Goal: Find specific page/section: Find specific page/section

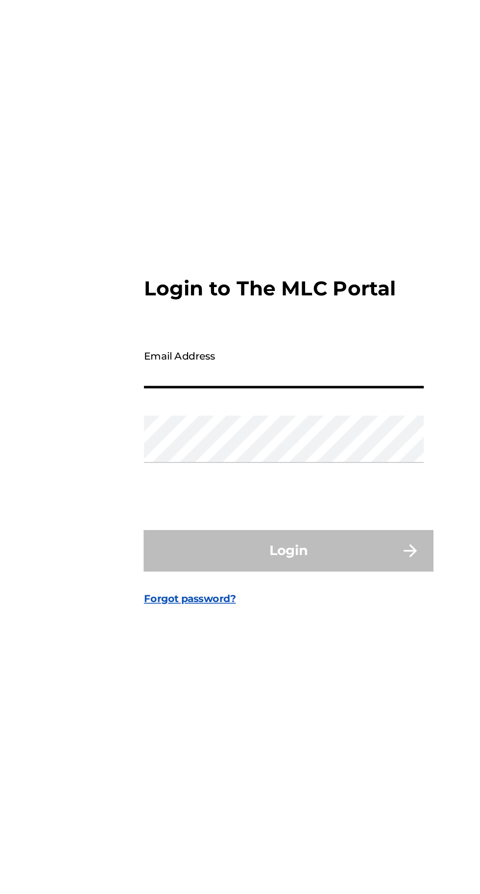
type input "[EMAIL_ADDRESS][DOMAIN_NAME]"
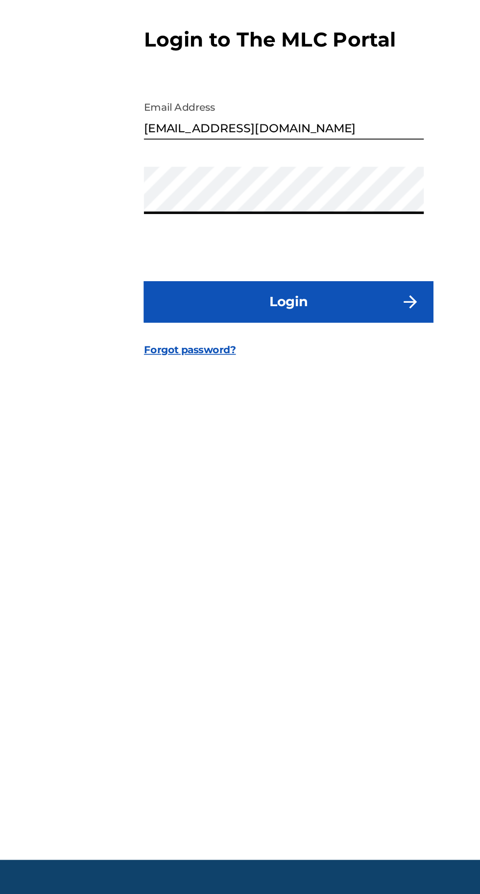
click at [282, 542] on button "Login" at bounding box center [240, 529] width 172 height 25
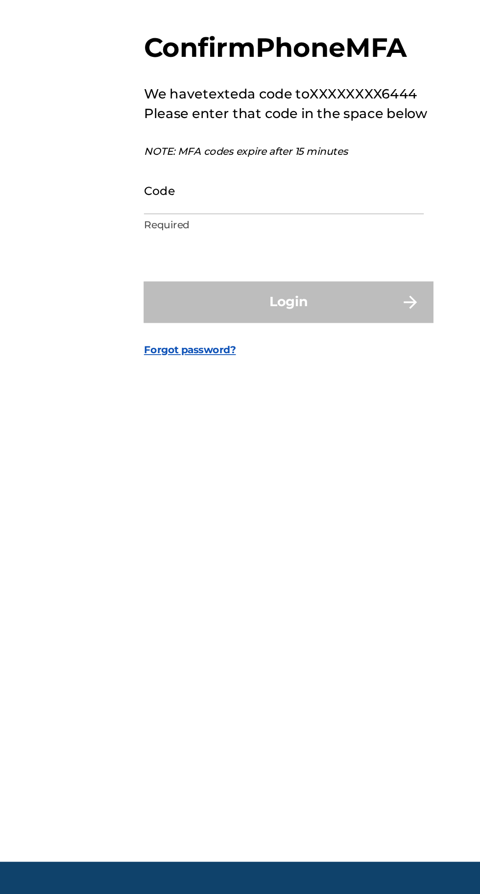
click at [286, 477] on input "Code" at bounding box center [237, 463] width 166 height 28
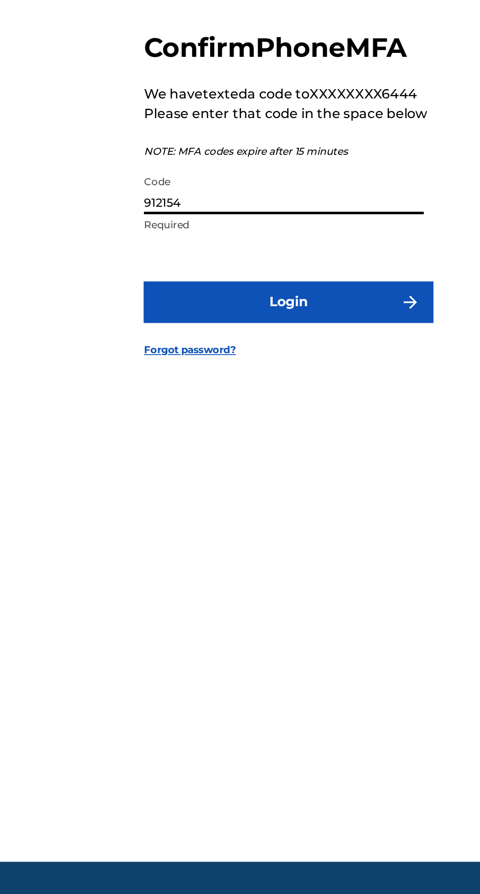
type input "912154"
click at [272, 541] on button "Login" at bounding box center [240, 528] width 172 height 25
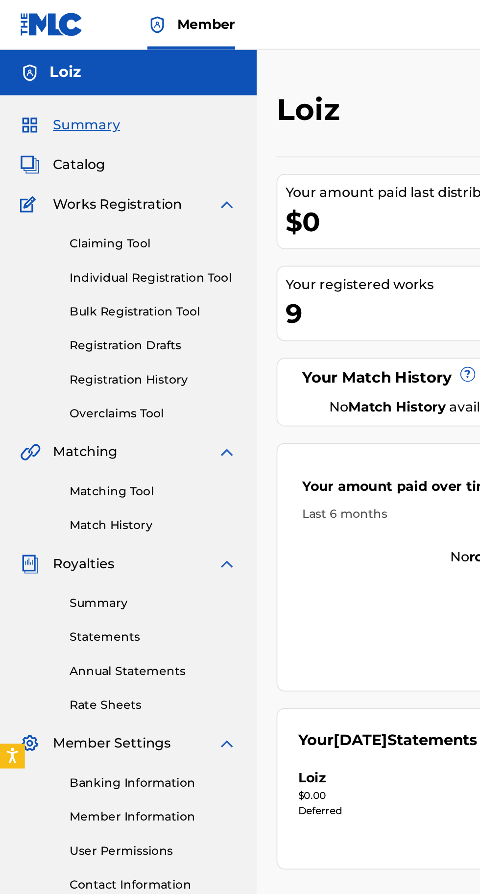
click at [108, 98] on div "Catalog" at bounding box center [76, 98] width 128 height 12
click at [57, 97] on span "Catalog" at bounding box center [46, 98] width 31 height 12
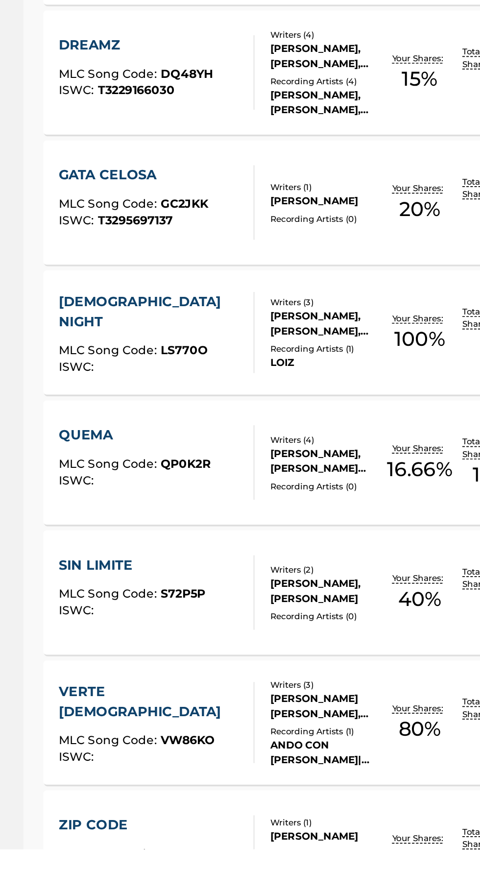
scroll to position [15, 0]
